Goal: Book appointment/travel/reservation

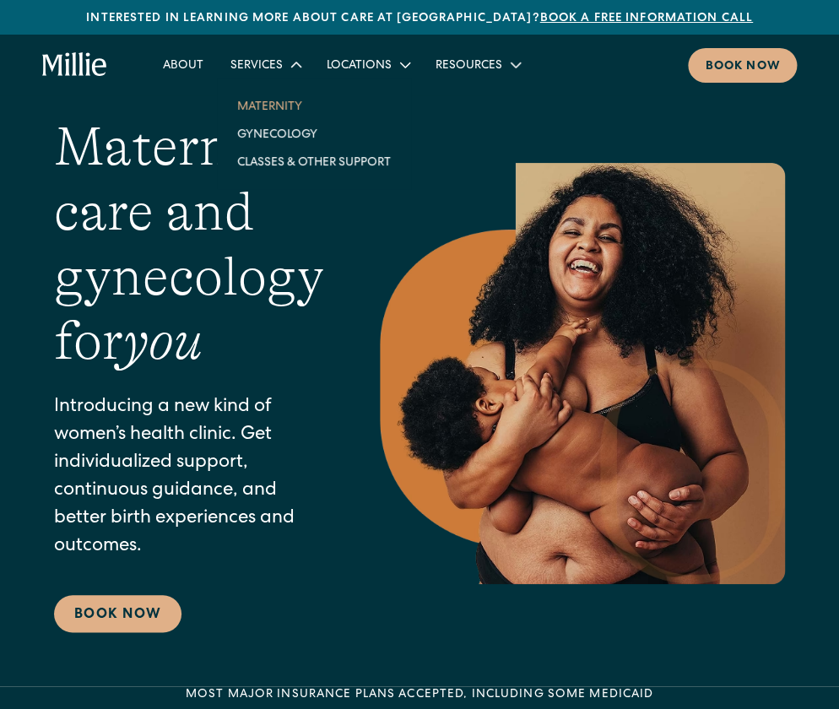
click at [282, 104] on link "Maternity" at bounding box center [314, 106] width 181 height 28
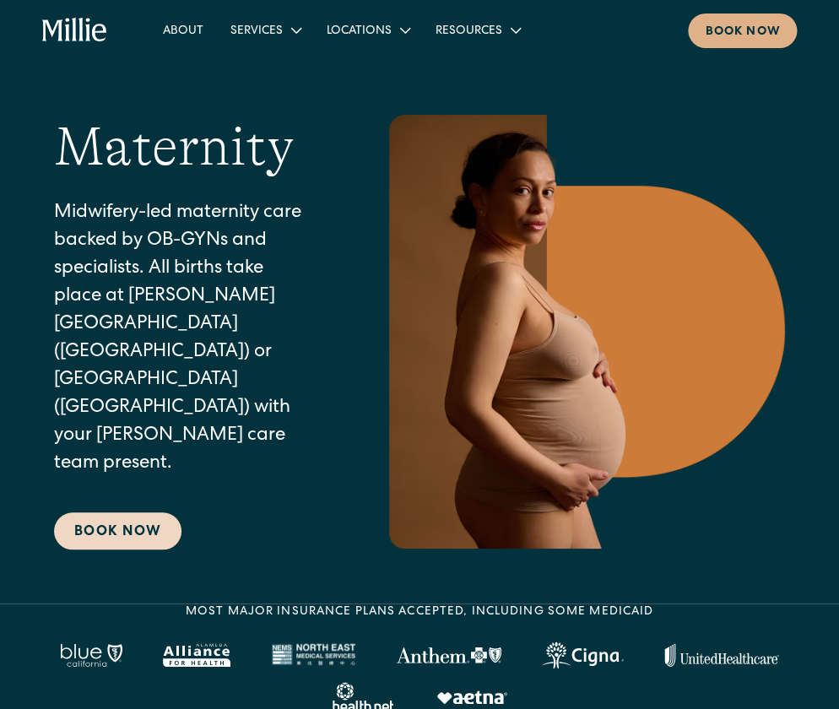
click at [155, 512] on link "Book Now" at bounding box center [117, 530] width 127 height 37
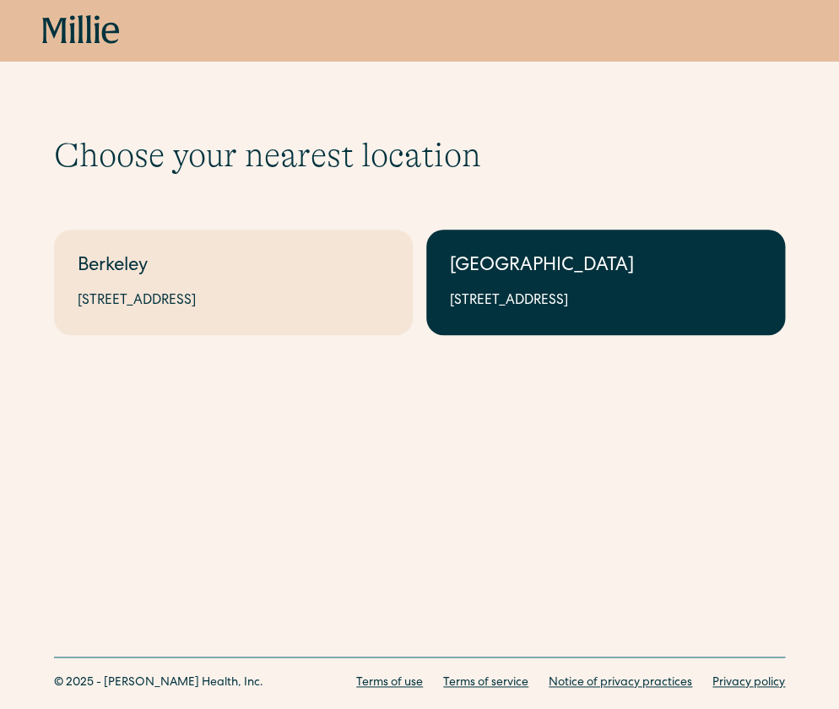
click at [599, 266] on div "[GEOGRAPHIC_DATA]" at bounding box center [605, 267] width 311 height 28
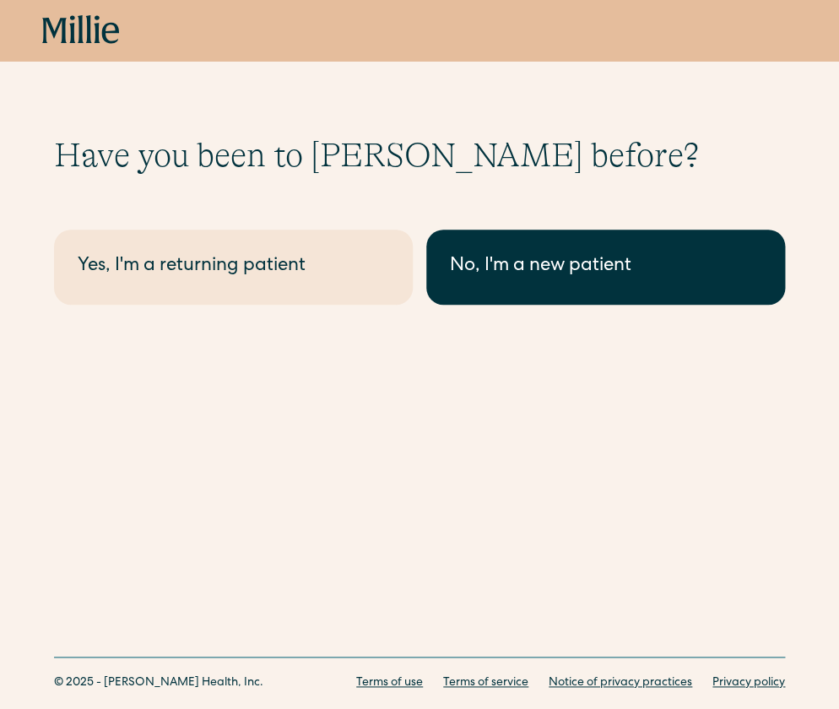
click at [537, 294] on link "No, I'm a new patient" at bounding box center [605, 266] width 359 height 75
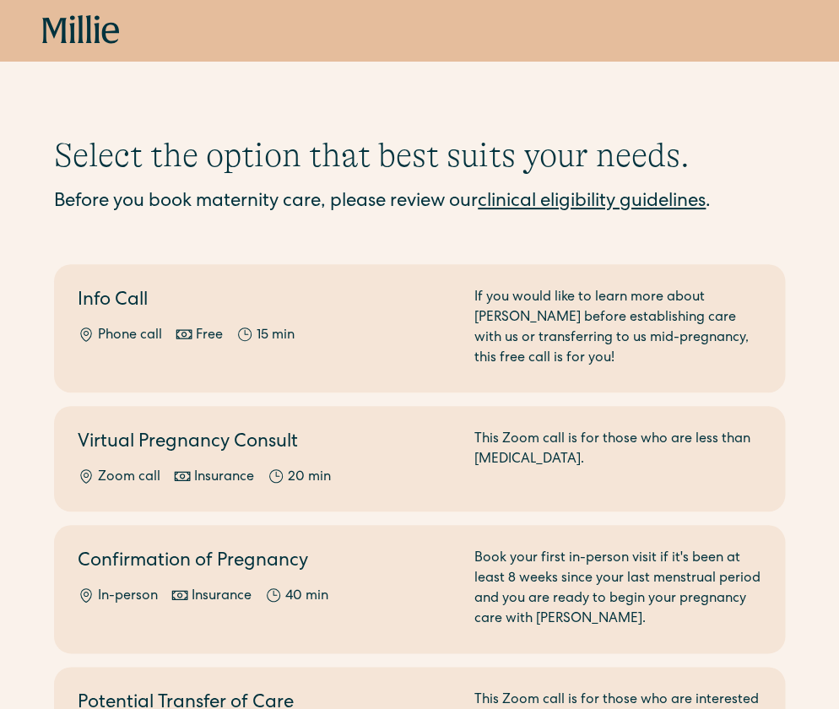
click at [648, 197] on link "clinical eligibility guidelines" at bounding box center [592, 202] width 228 height 19
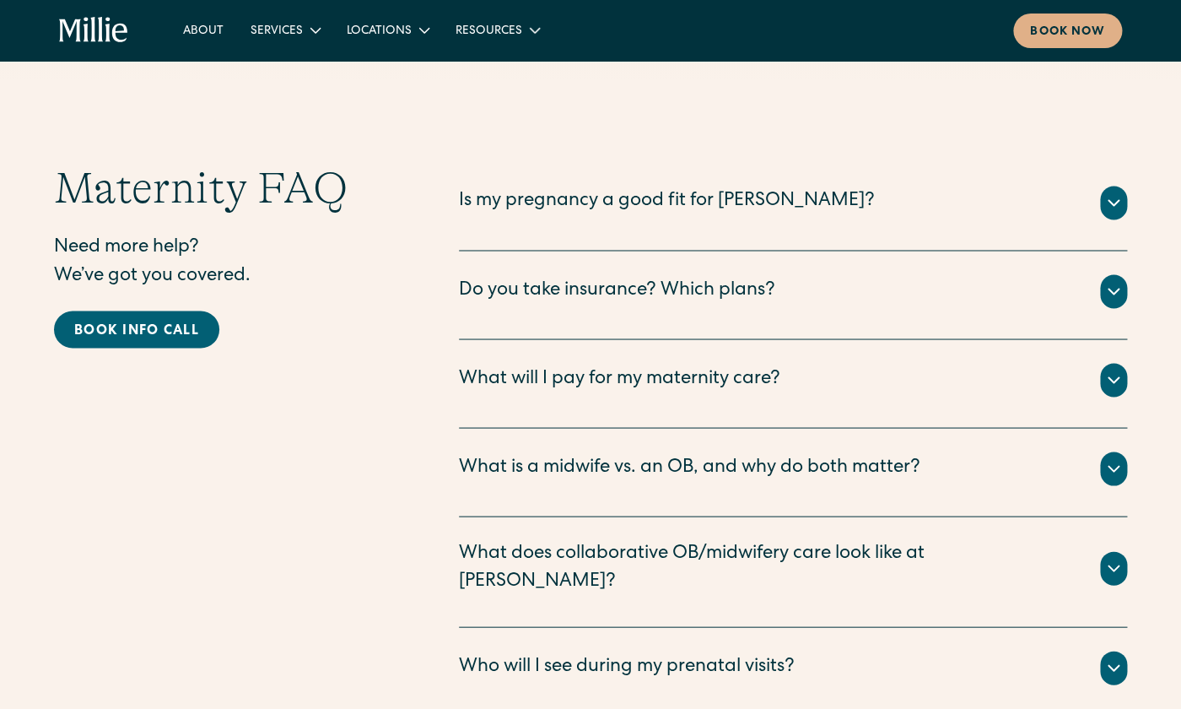
scroll to position [5631, 0]
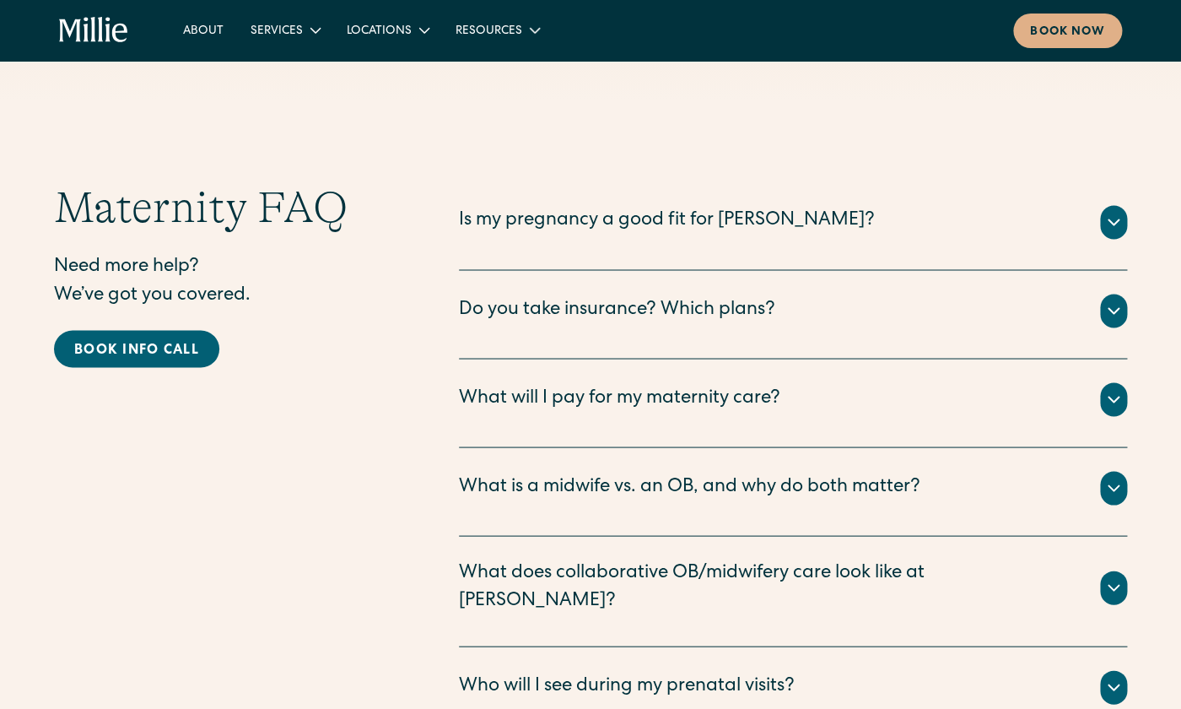
click at [686, 208] on div "Is my pregnancy a good fit for [PERSON_NAME]?" at bounding box center [667, 222] width 416 height 28
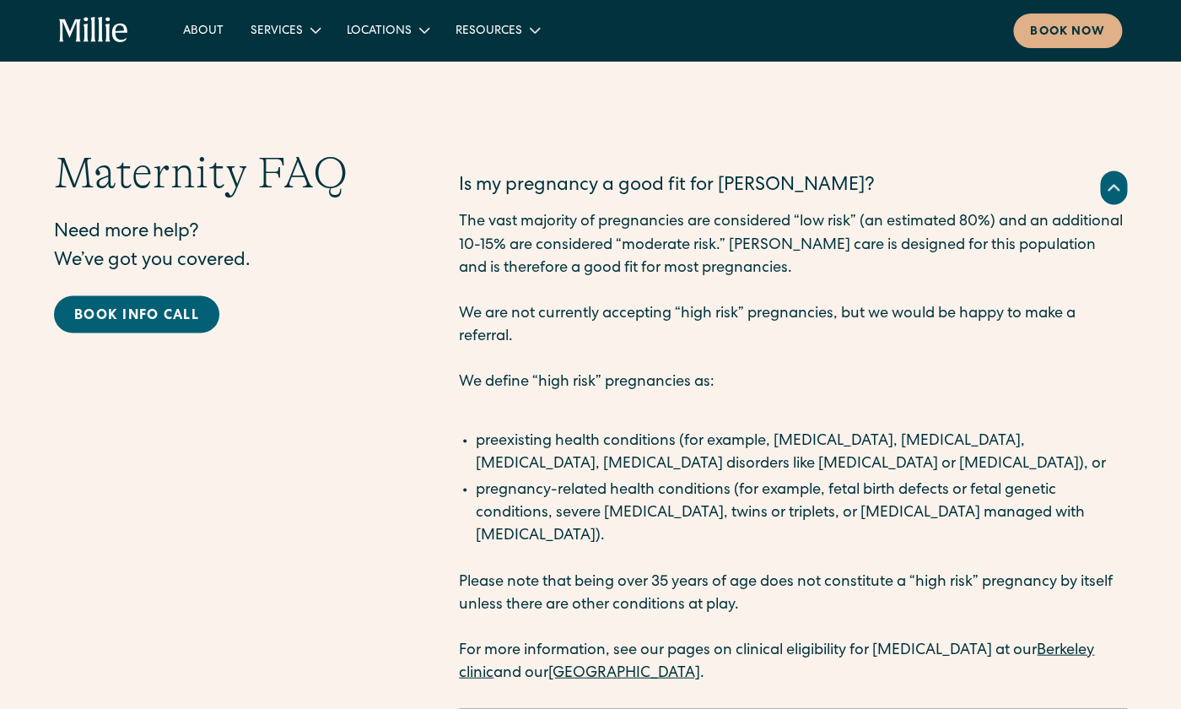
scroll to position [5642, 0]
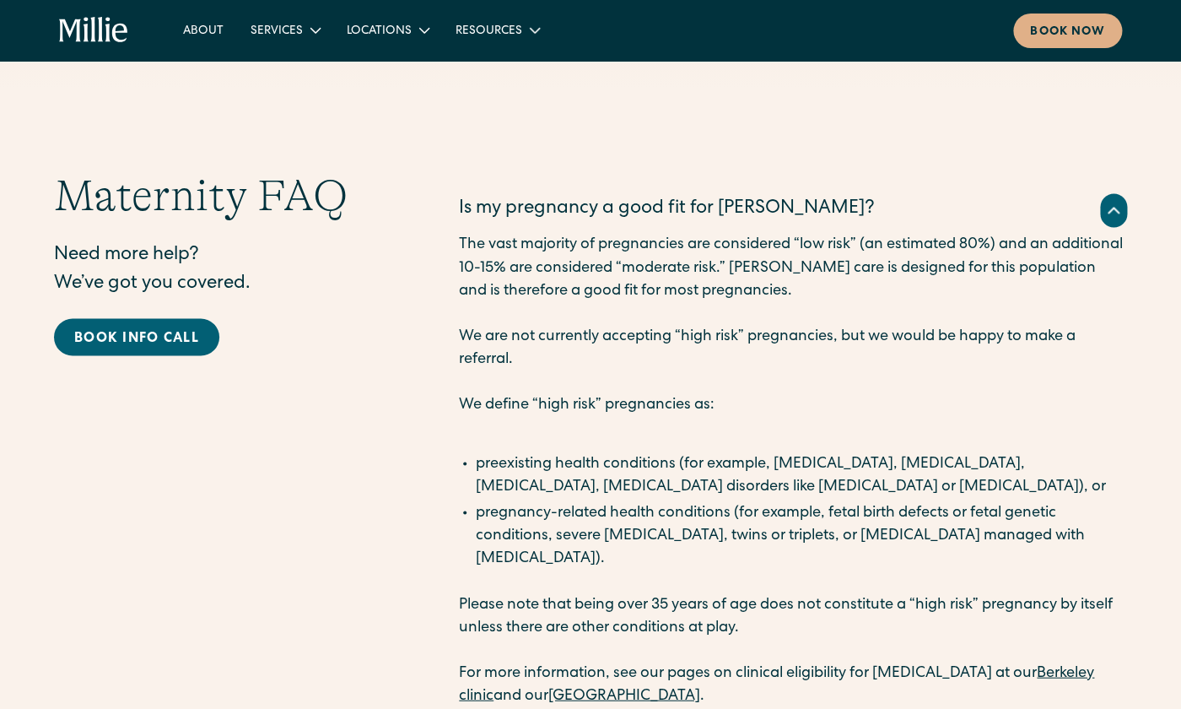
click at [838, 200] on icon at bounding box center [1114, 210] width 20 height 20
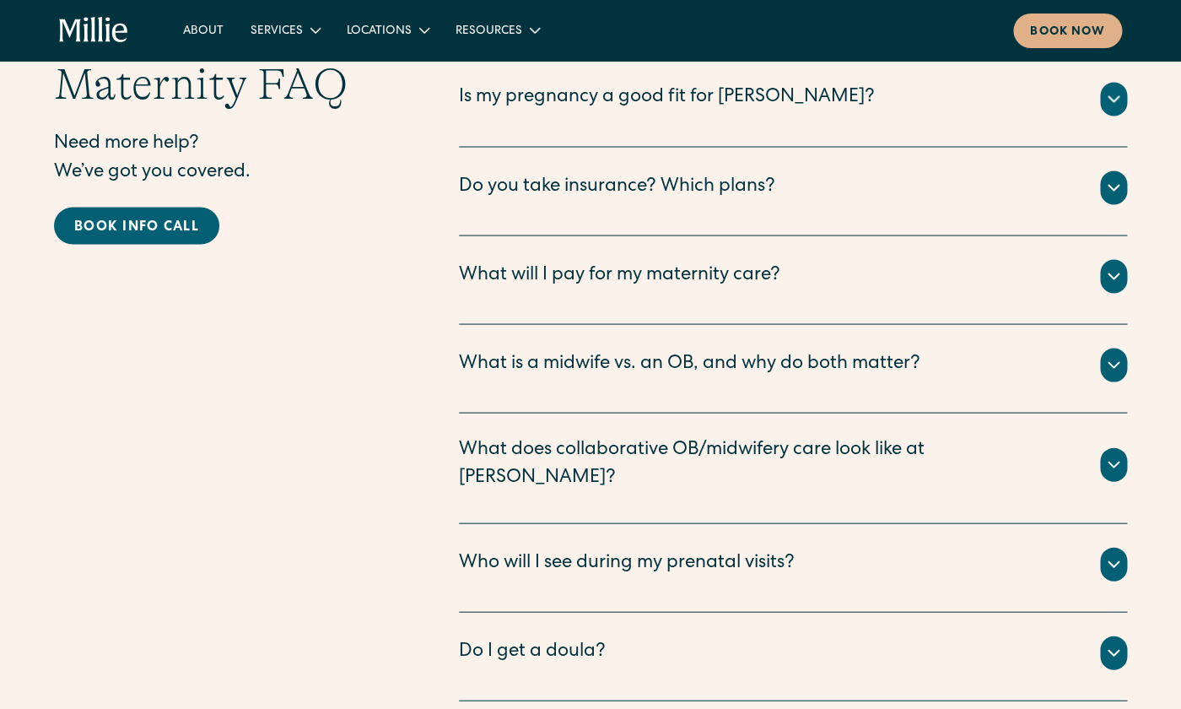
scroll to position [5755, 0]
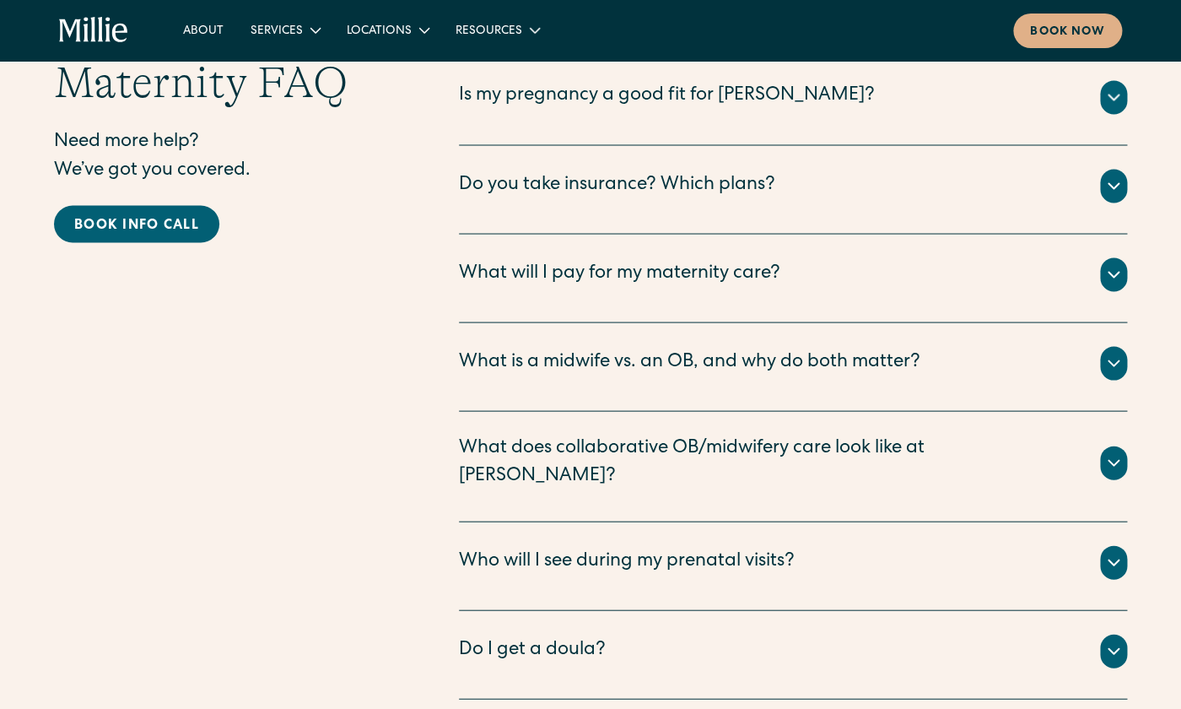
click at [838, 353] on icon at bounding box center [1114, 363] width 20 height 20
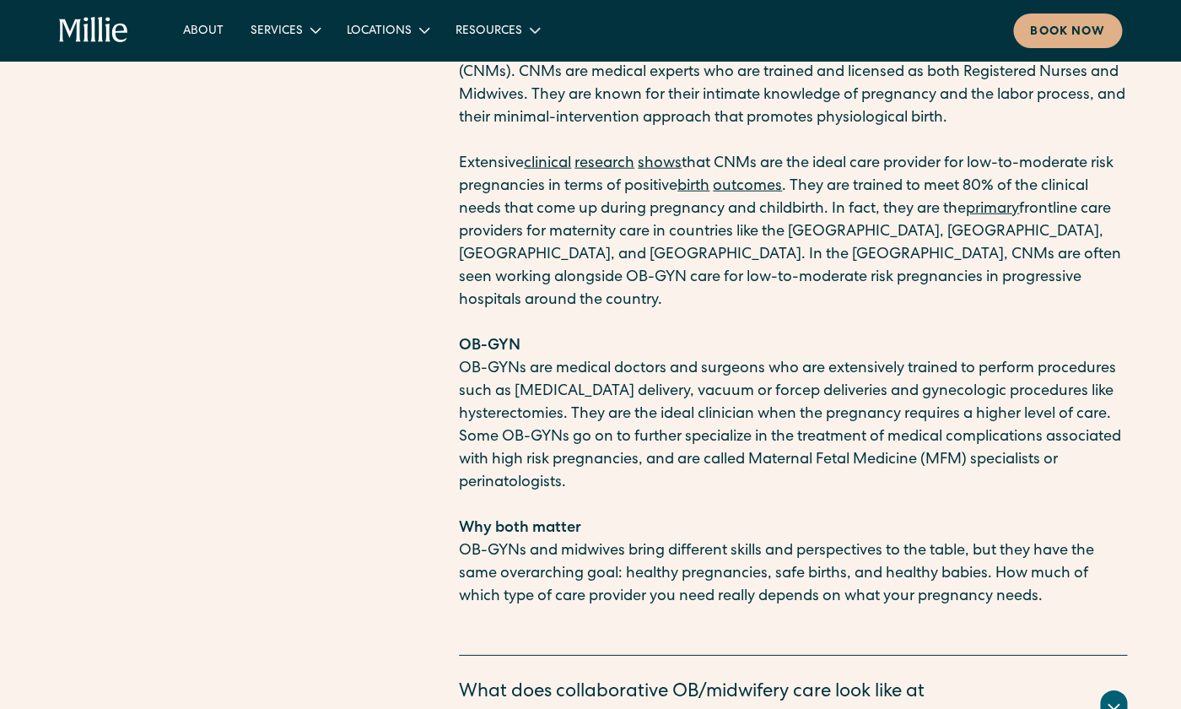
scroll to position [6130, 0]
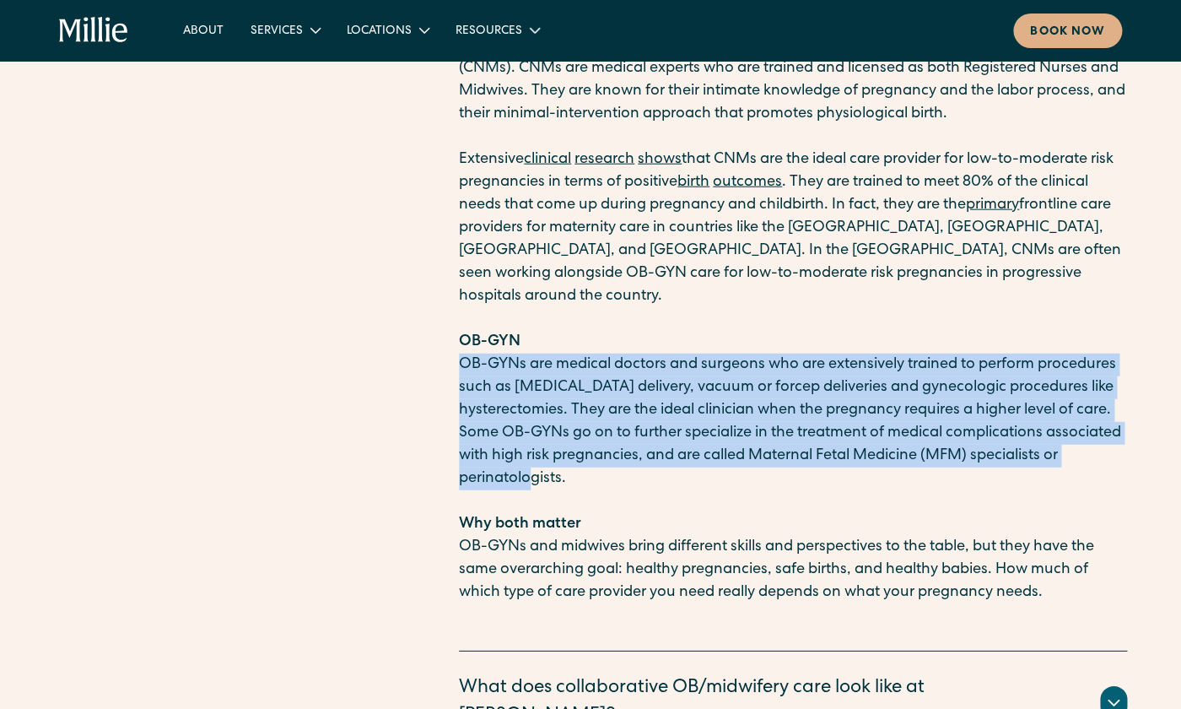
drag, startPoint x: 676, startPoint y: 349, endPoint x: 439, endPoint y: 238, distance: 261.9
click at [459, 238] on div "Certified Nurse Midwife There are many types of midwives, but at Millie, we emp…" at bounding box center [793, 316] width 668 height 622
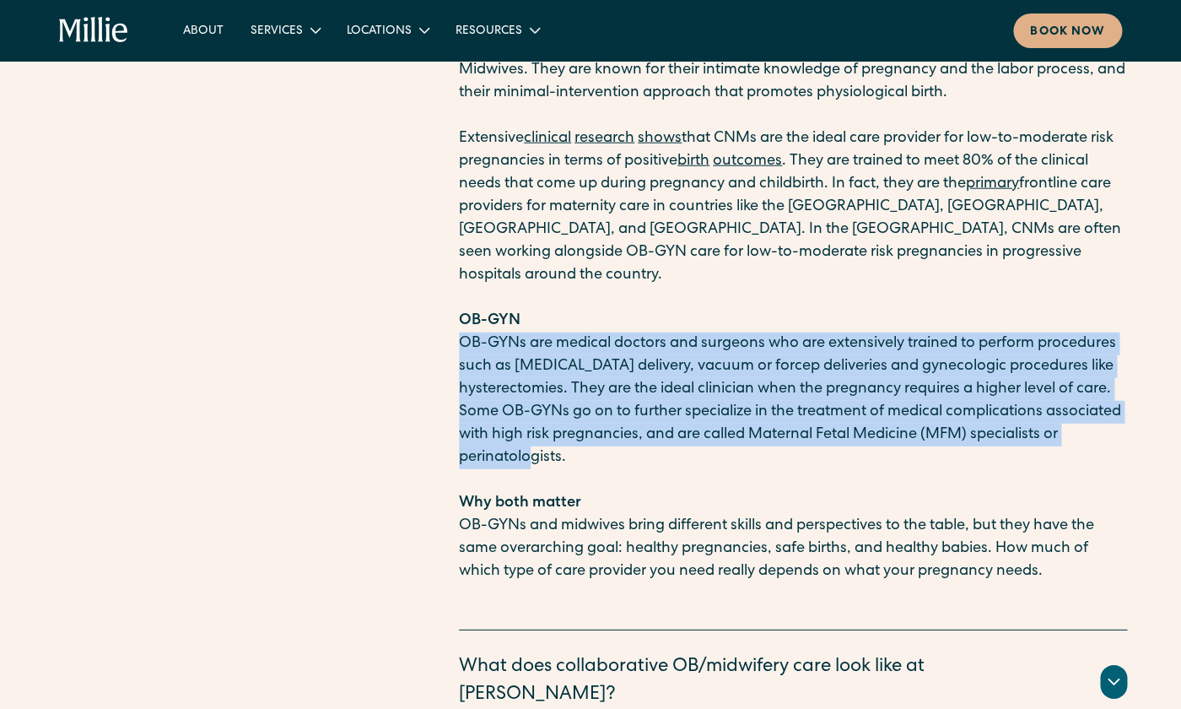
scroll to position [6174, 0]
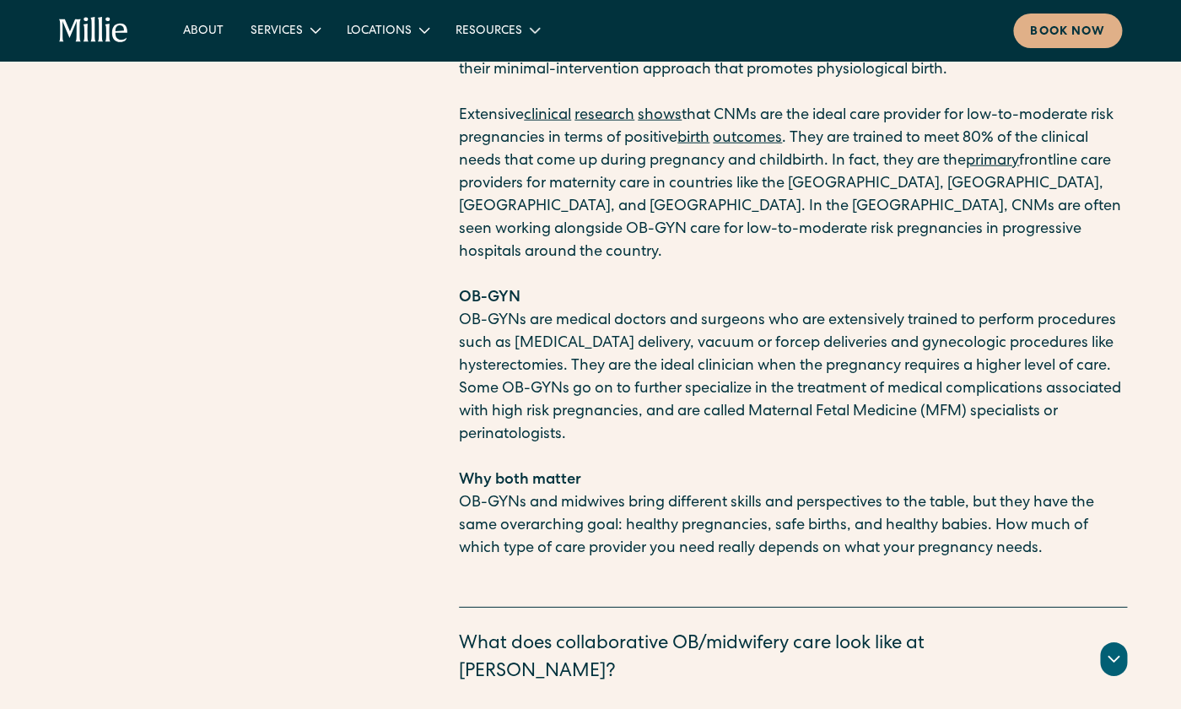
click at [655, 446] on p "‍" at bounding box center [793, 457] width 668 height 23
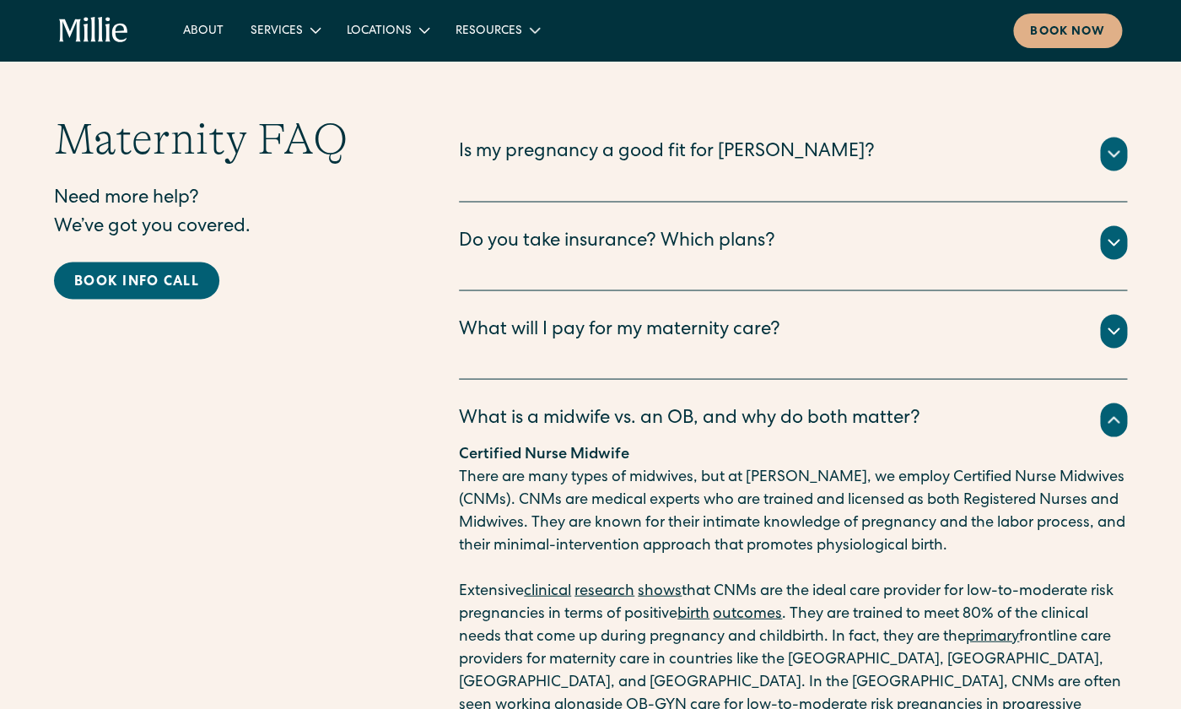
scroll to position [5691, 0]
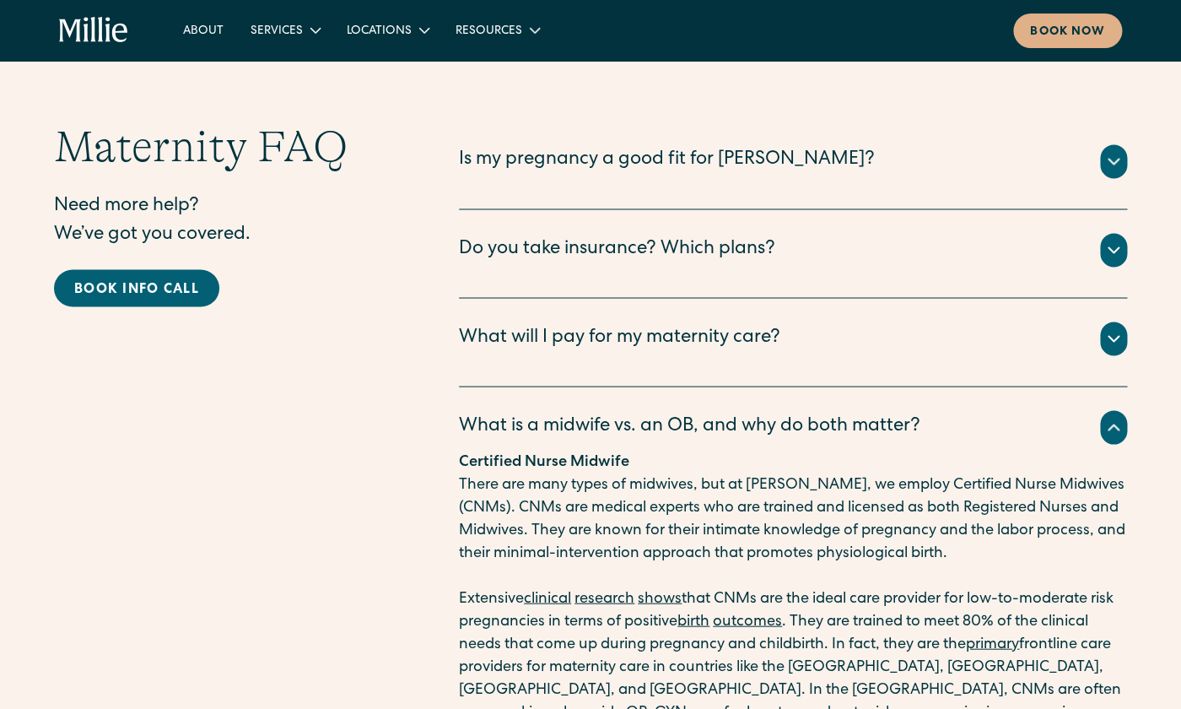
click at [838, 417] on icon at bounding box center [1114, 427] width 20 height 20
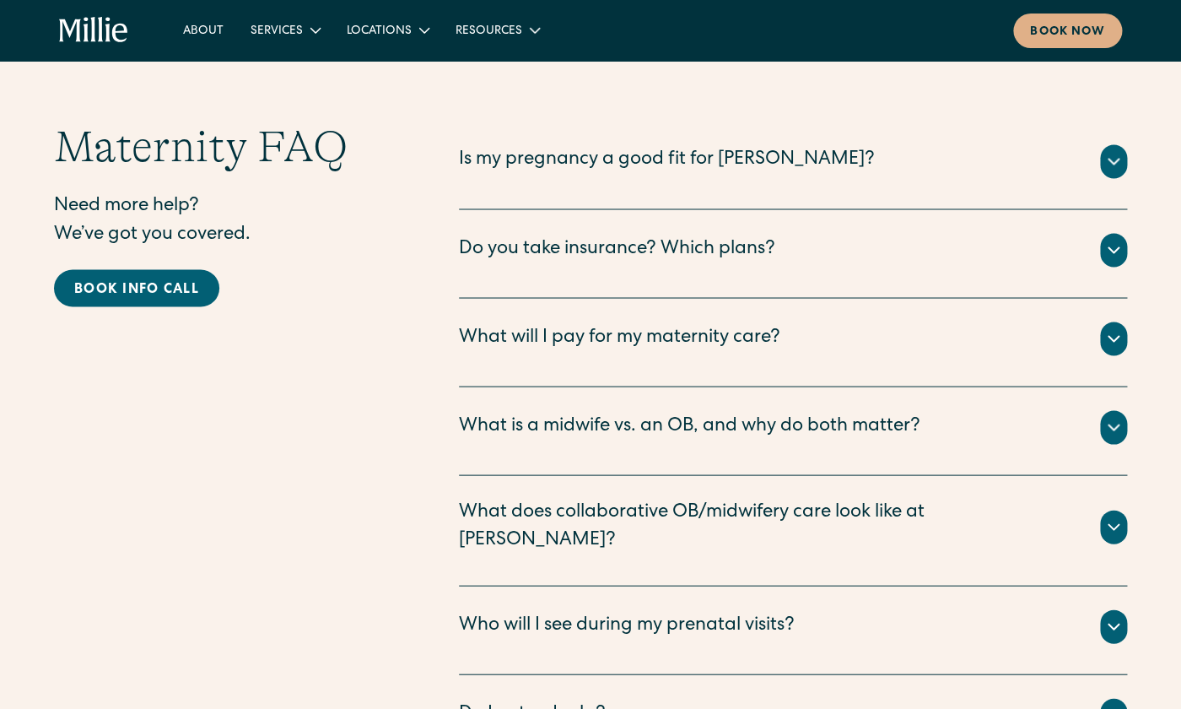
click at [838, 328] on icon at bounding box center [1114, 338] width 20 height 20
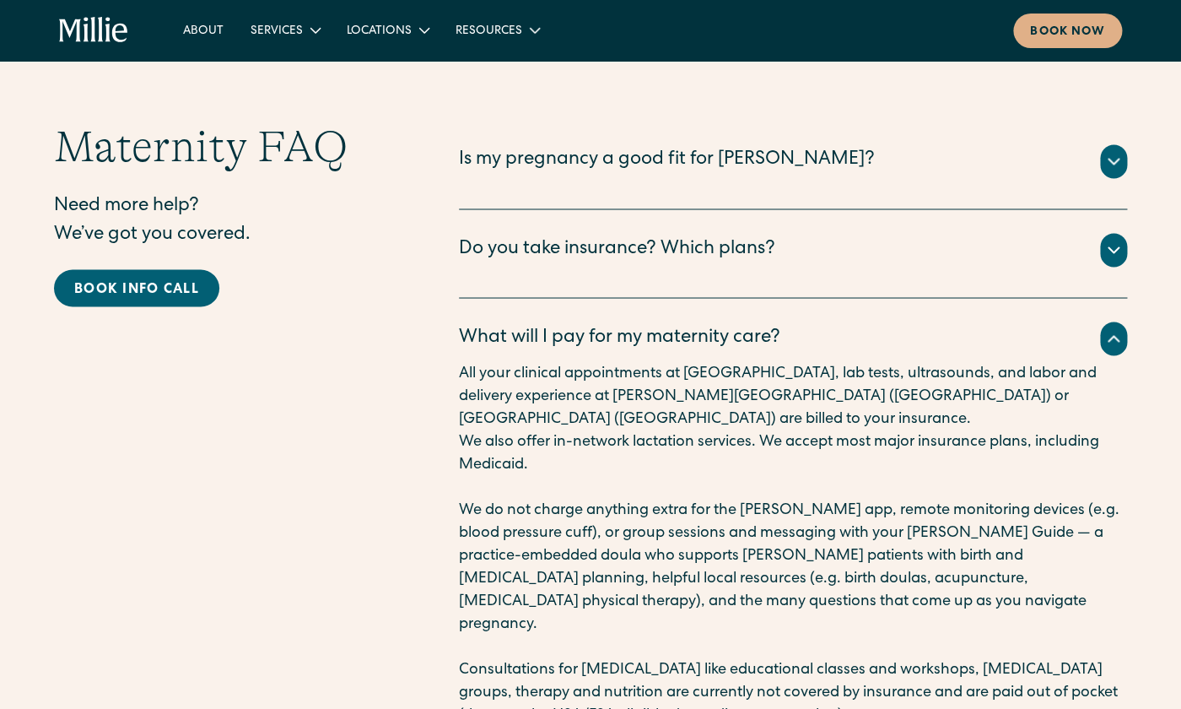
click at [838, 328] on icon at bounding box center [1114, 338] width 20 height 20
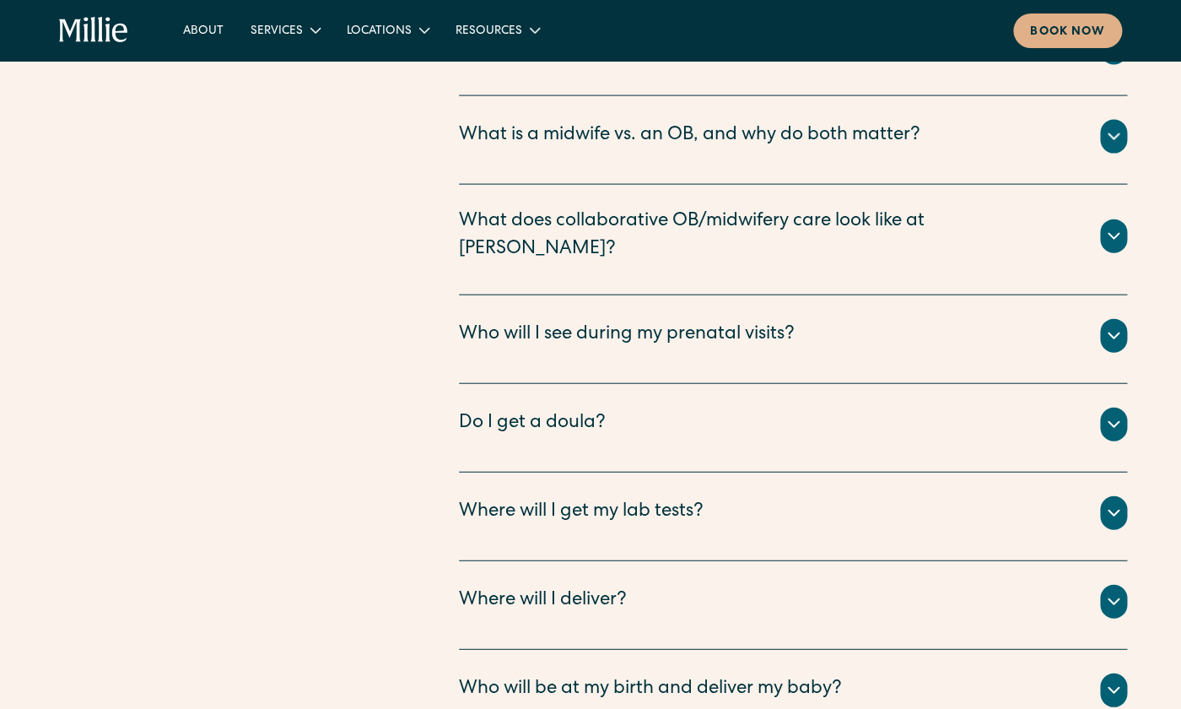
scroll to position [5987, 0]
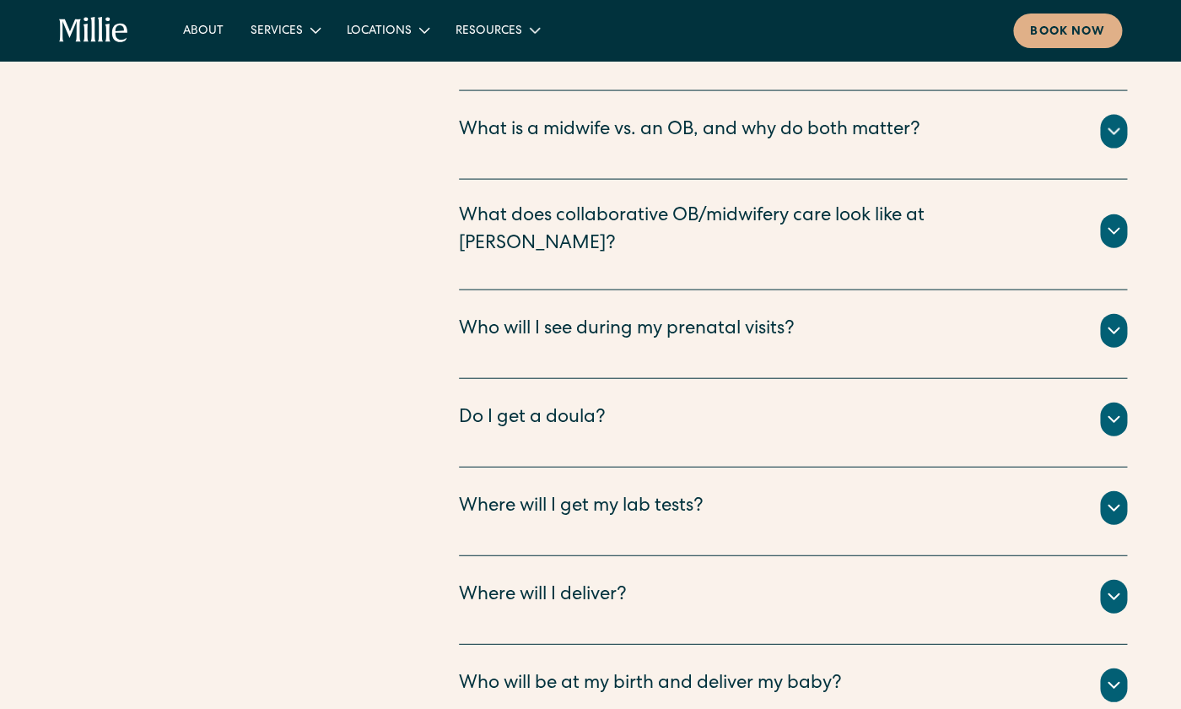
click at [838, 321] on icon at bounding box center [1114, 331] width 20 height 20
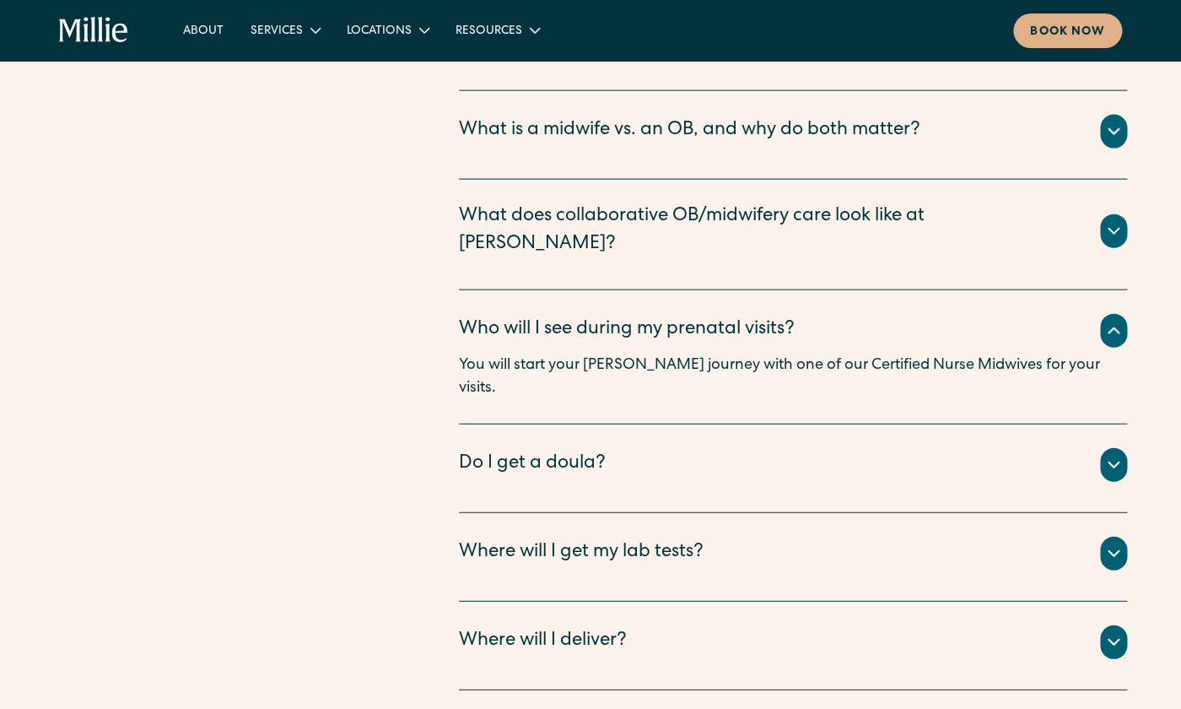
click at [838, 321] on icon at bounding box center [1114, 331] width 20 height 20
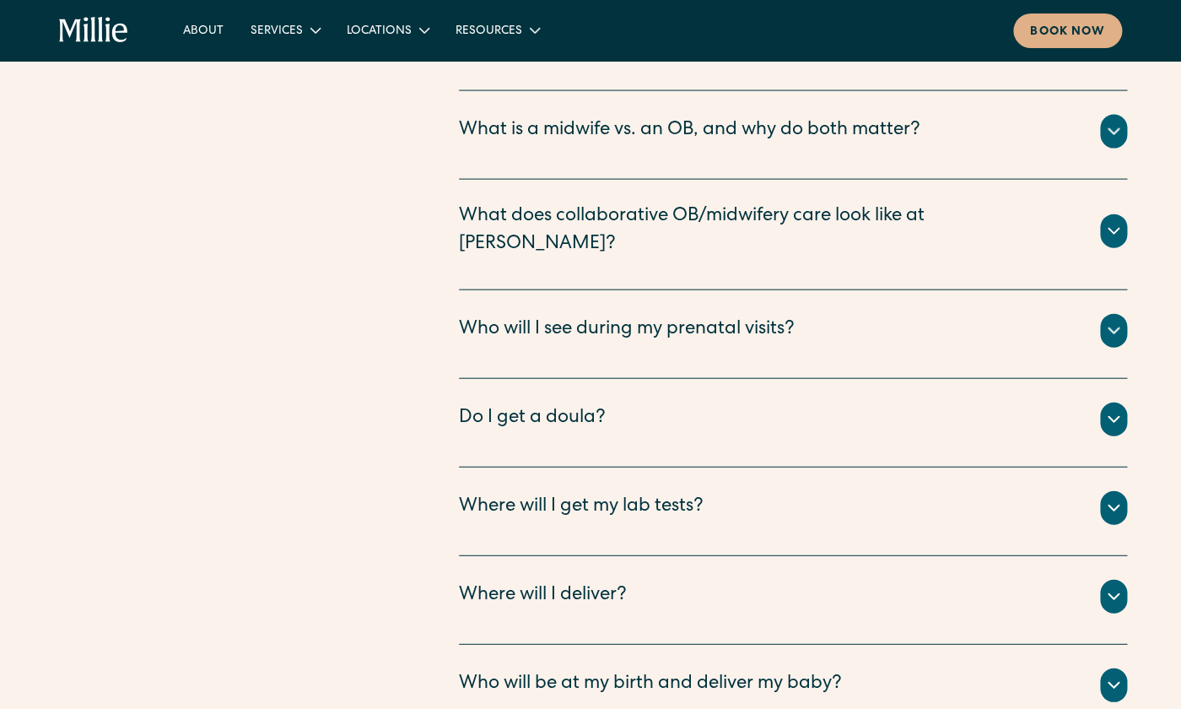
click at [838, 409] on icon at bounding box center [1114, 419] width 20 height 20
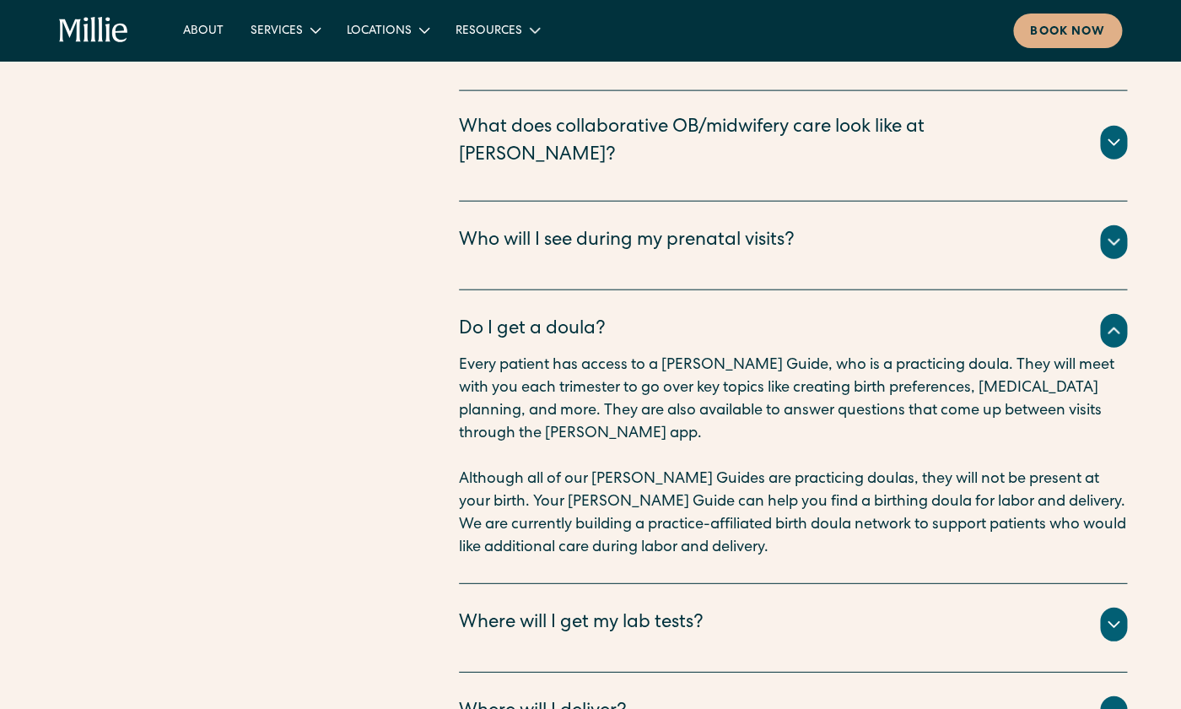
scroll to position [6077, 0]
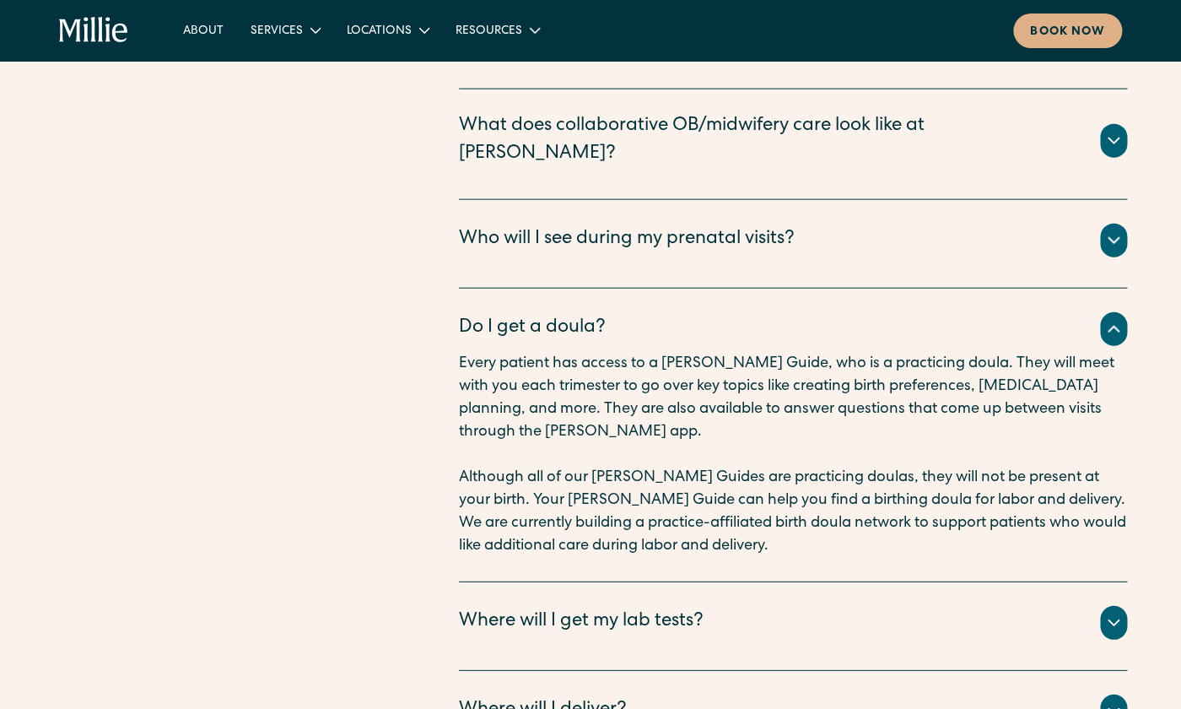
click at [838, 319] on icon at bounding box center [1114, 329] width 20 height 20
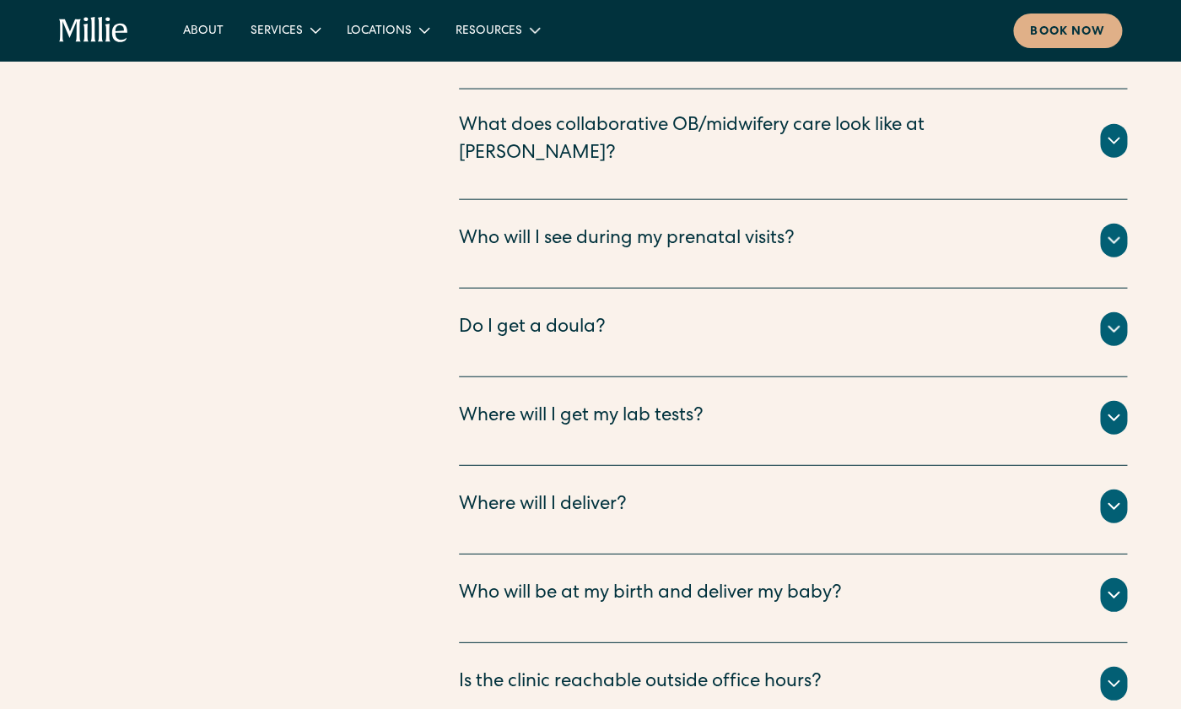
click at [838, 407] on icon at bounding box center [1114, 417] width 20 height 20
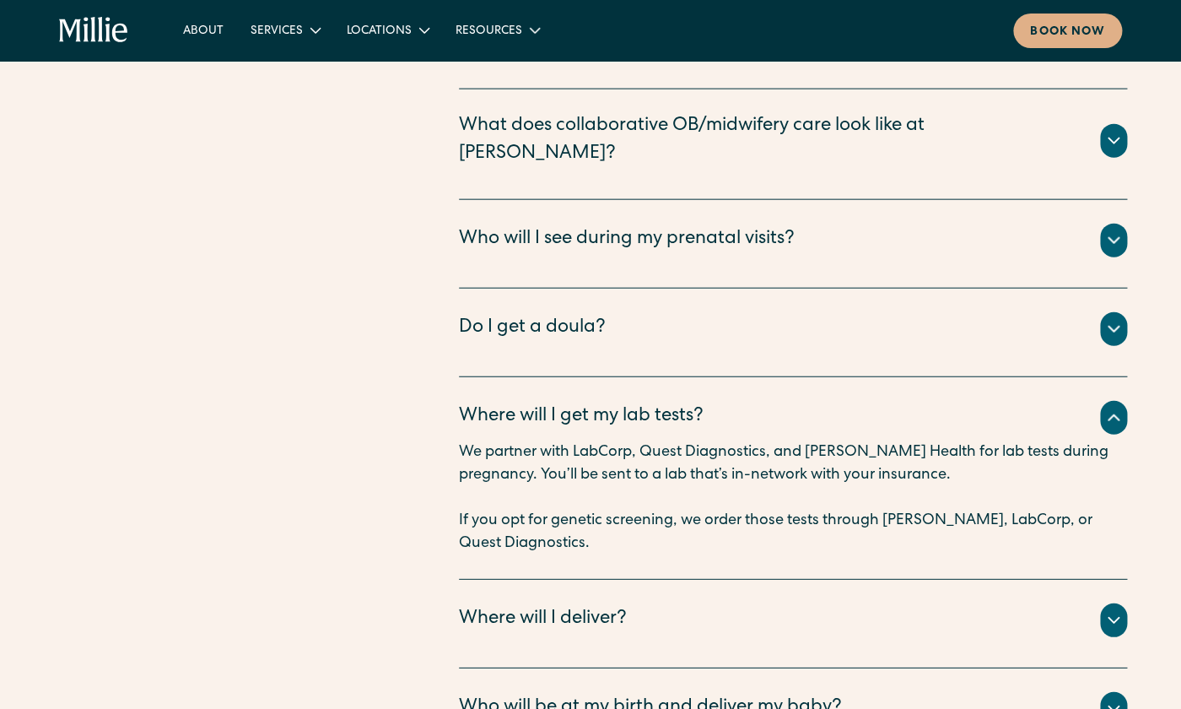
click at [838, 415] on icon at bounding box center [1114, 417] width 10 height 5
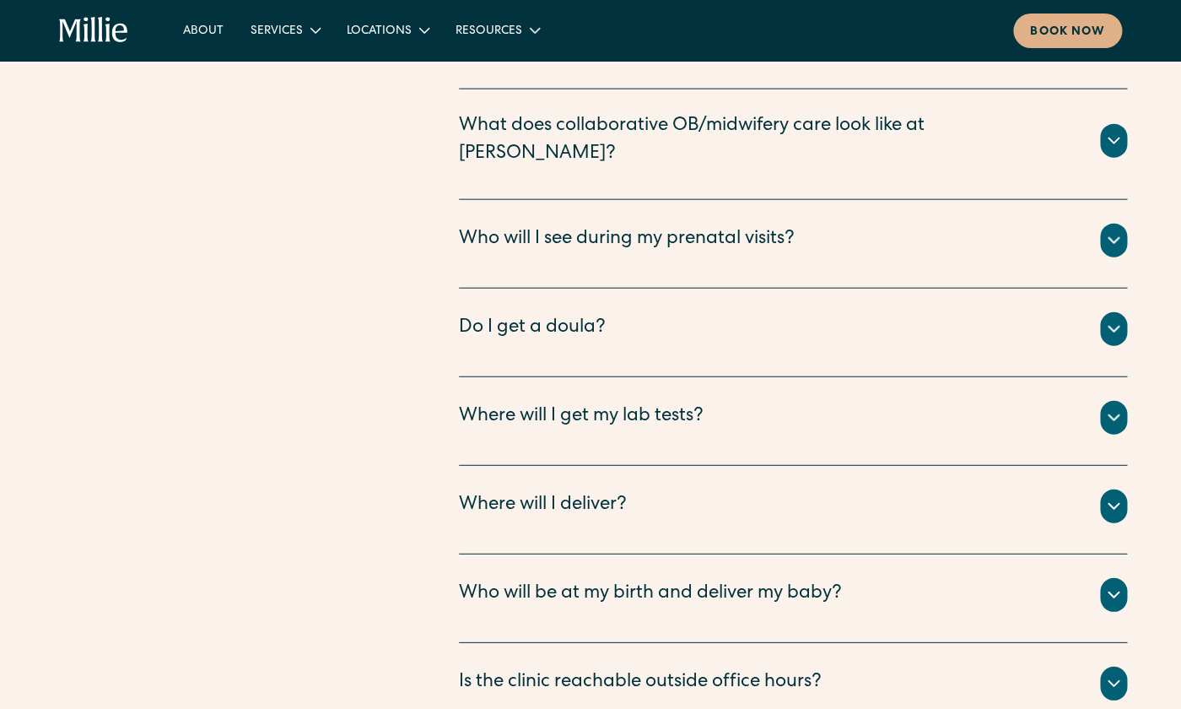
click at [838, 496] on icon at bounding box center [1114, 506] width 20 height 20
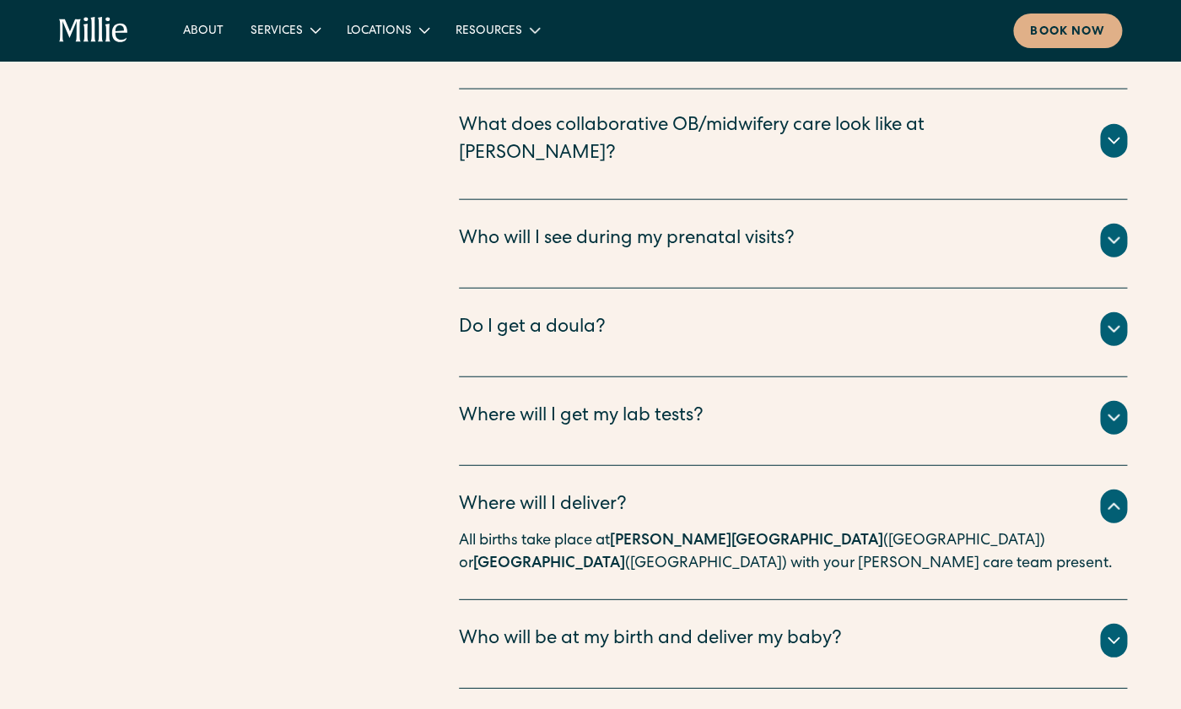
click at [838, 496] on icon at bounding box center [1114, 506] width 20 height 20
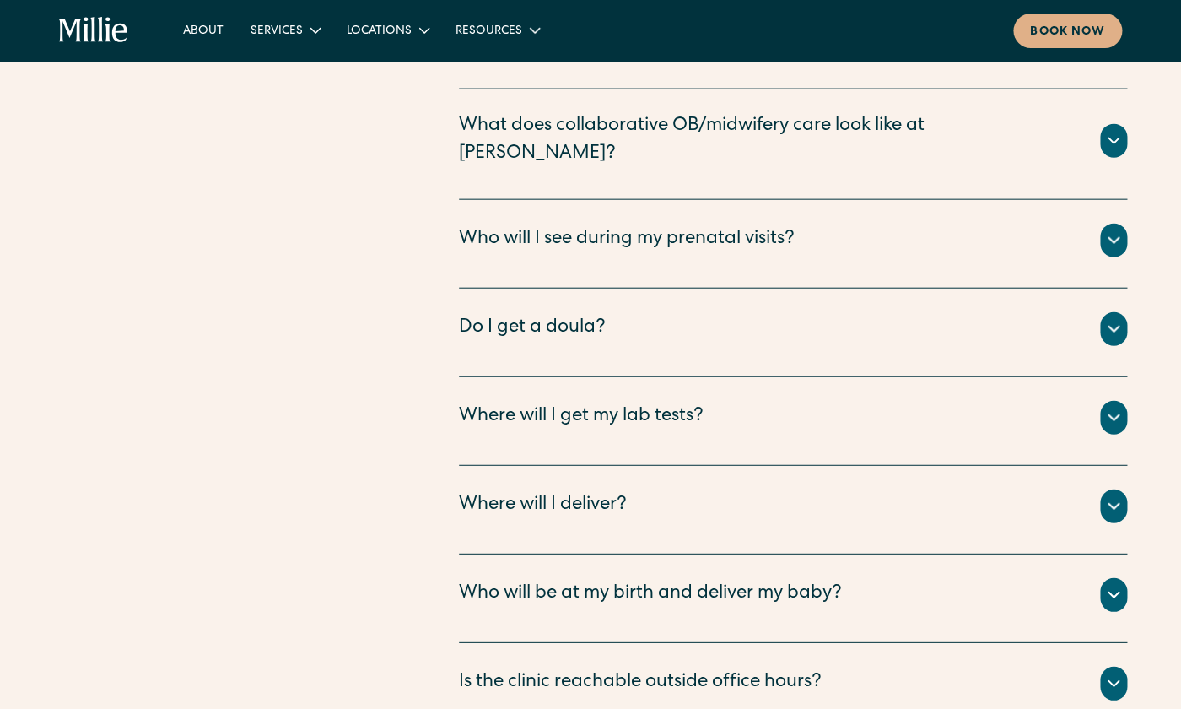
click at [838, 489] on div at bounding box center [1113, 506] width 27 height 34
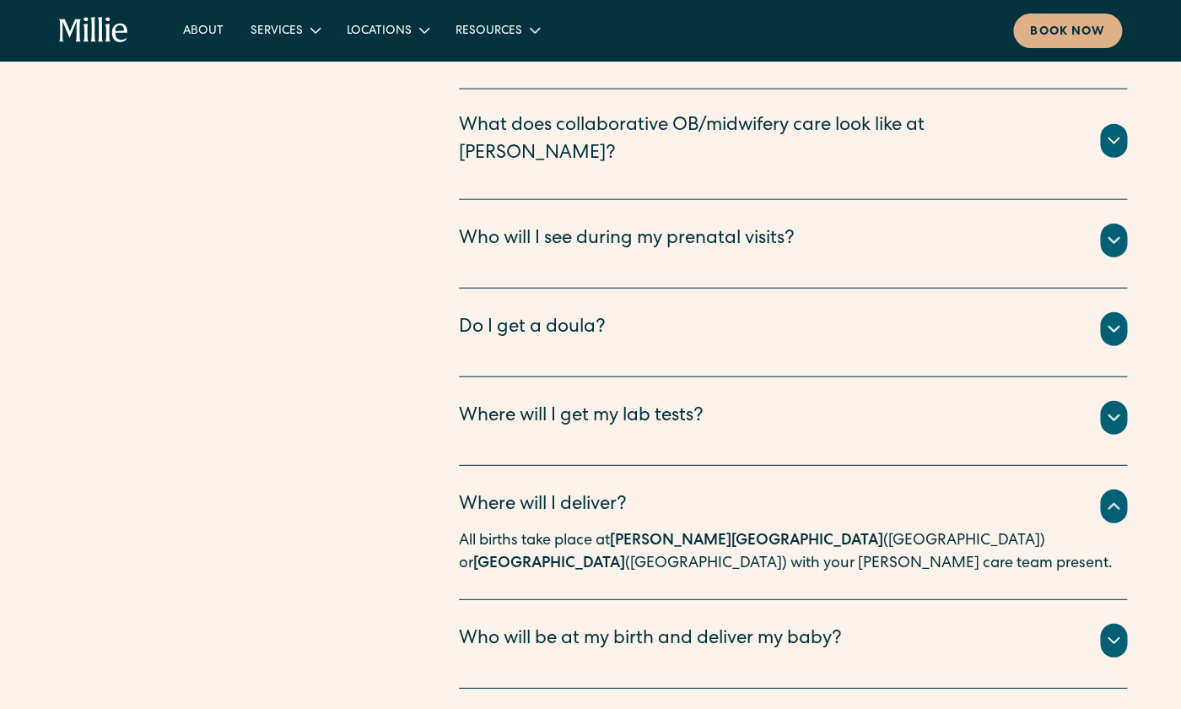
click at [838, 496] on icon at bounding box center [1114, 506] width 20 height 20
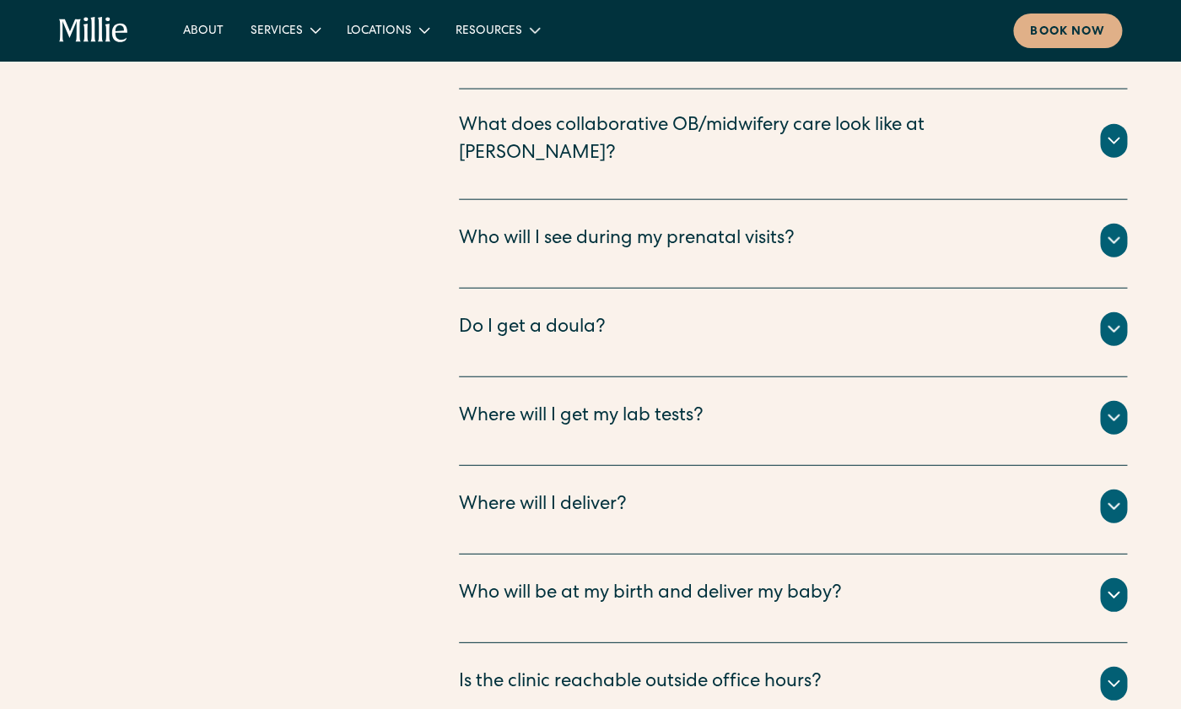
click at [838, 578] on div at bounding box center [1113, 595] width 27 height 34
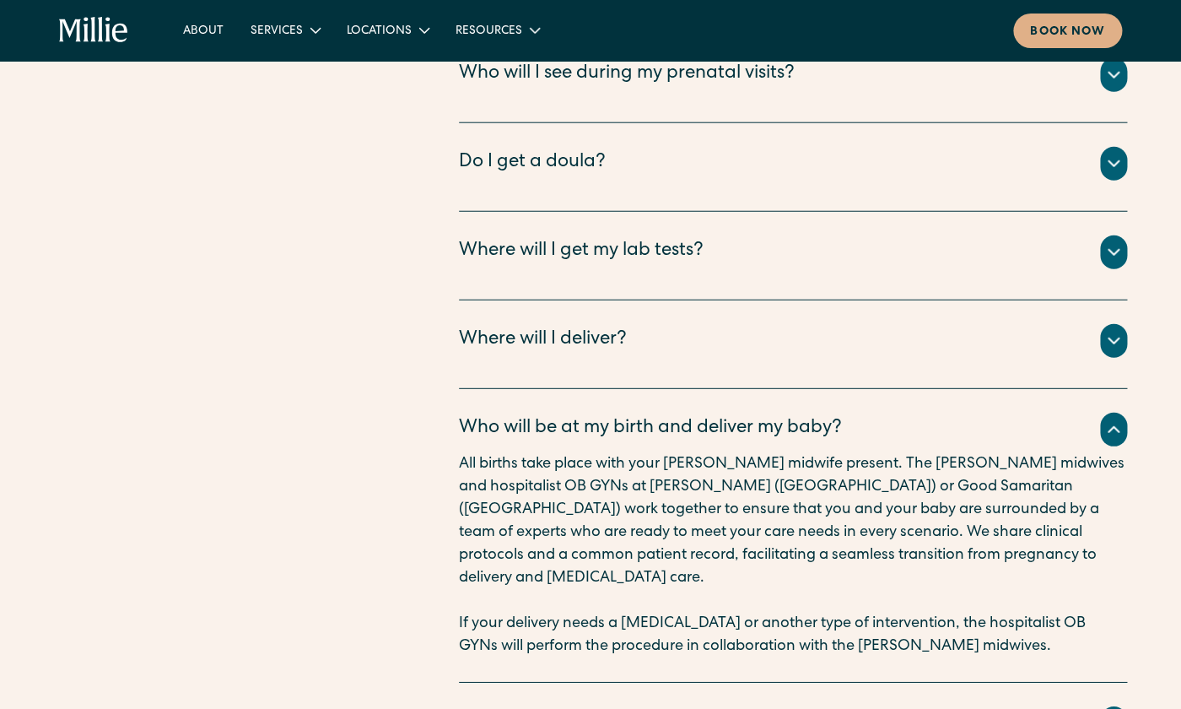
scroll to position [6246, 0]
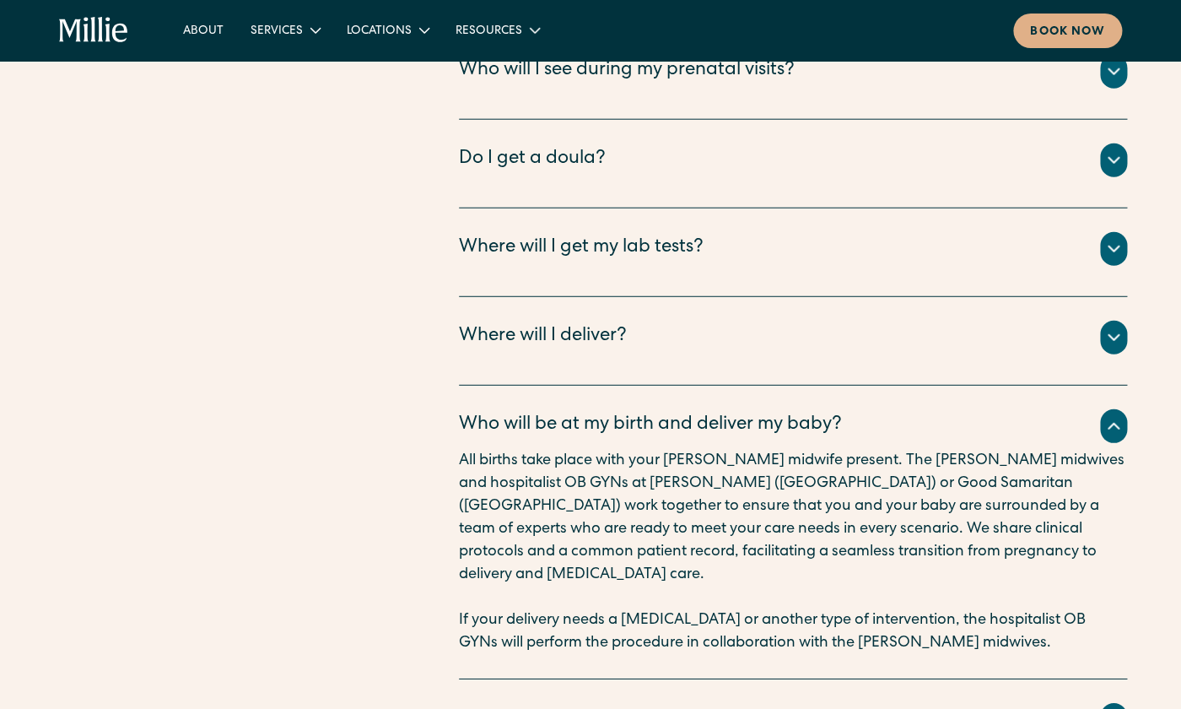
click at [838, 416] on icon at bounding box center [1114, 426] width 20 height 20
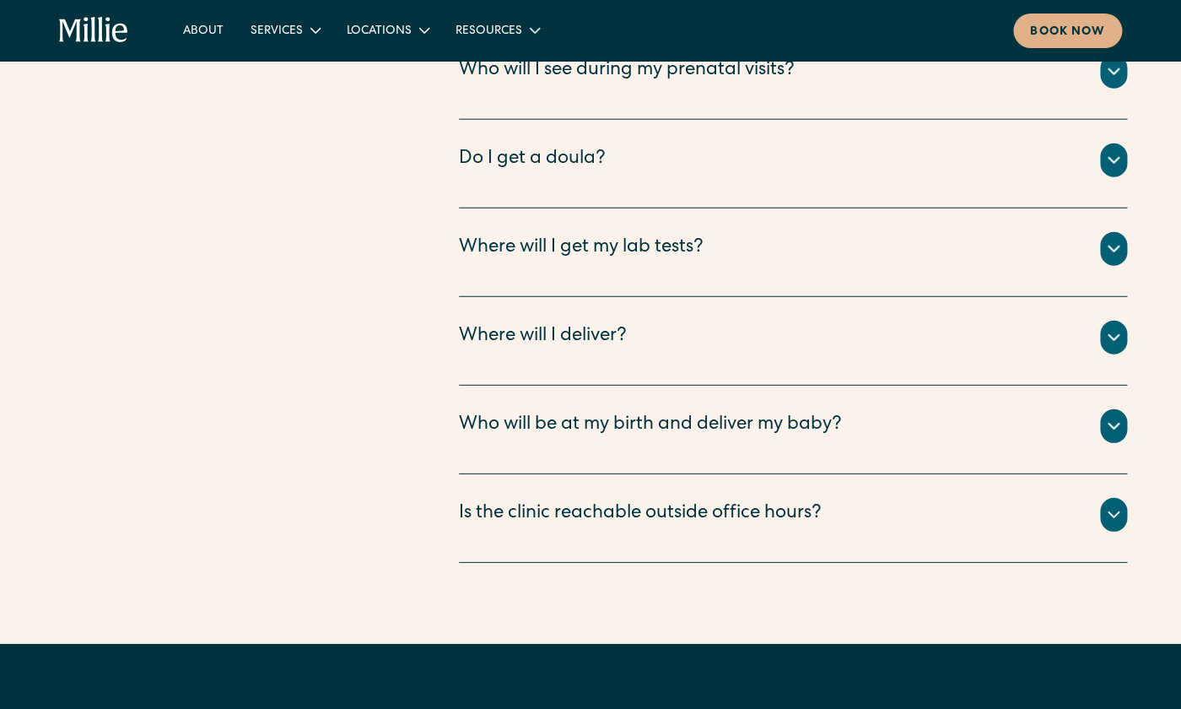
click at [838, 505] on icon at bounding box center [1114, 515] width 20 height 20
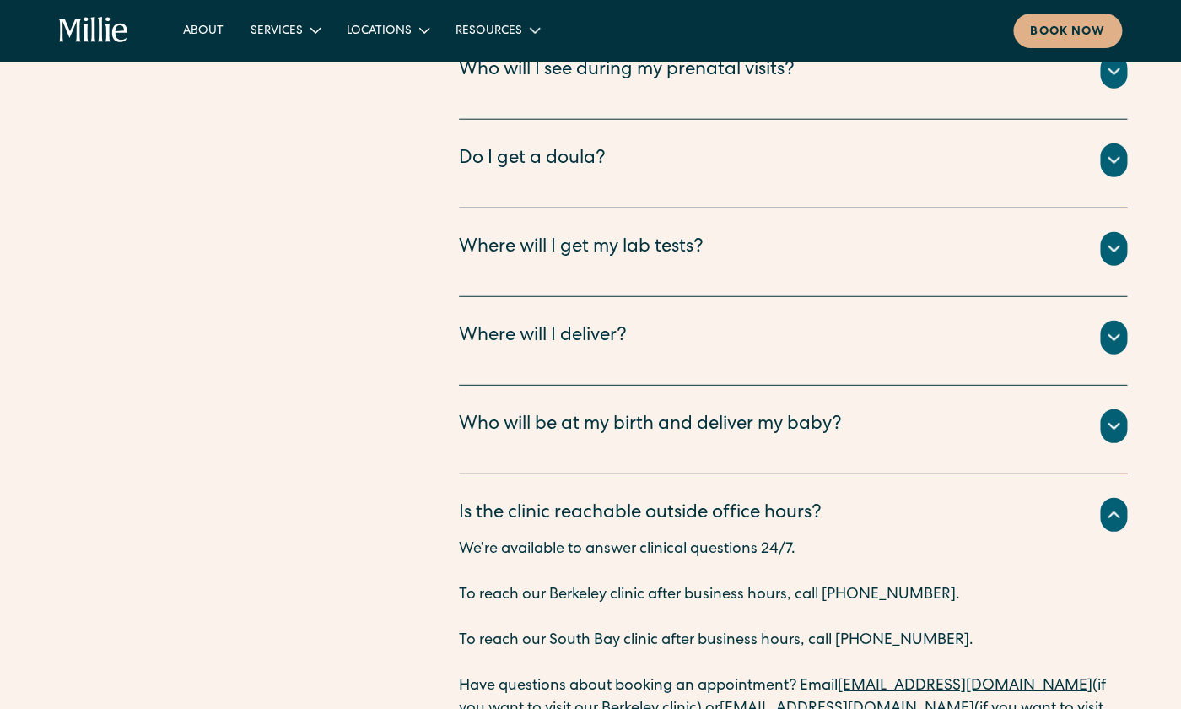
click at [838, 505] on icon at bounding box center [1114, 515] width 20 height 20
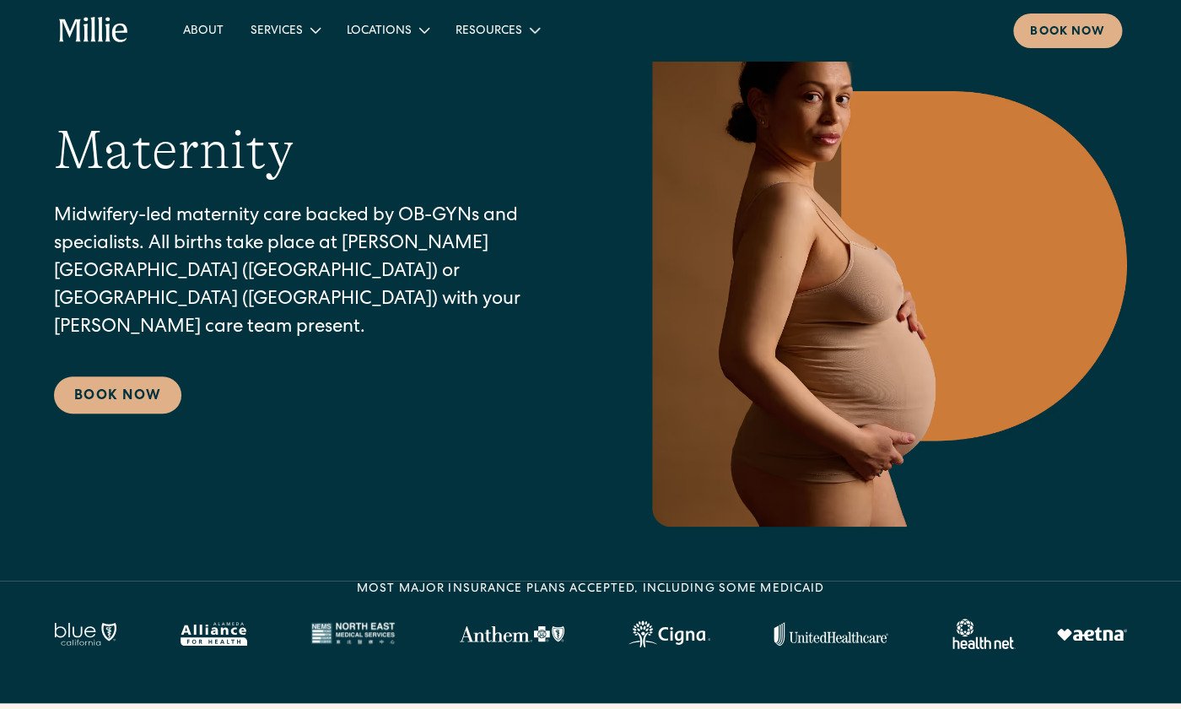
scroll to position [0, 0]
